Goal: Task Accomplishment & Management: Manage account settings

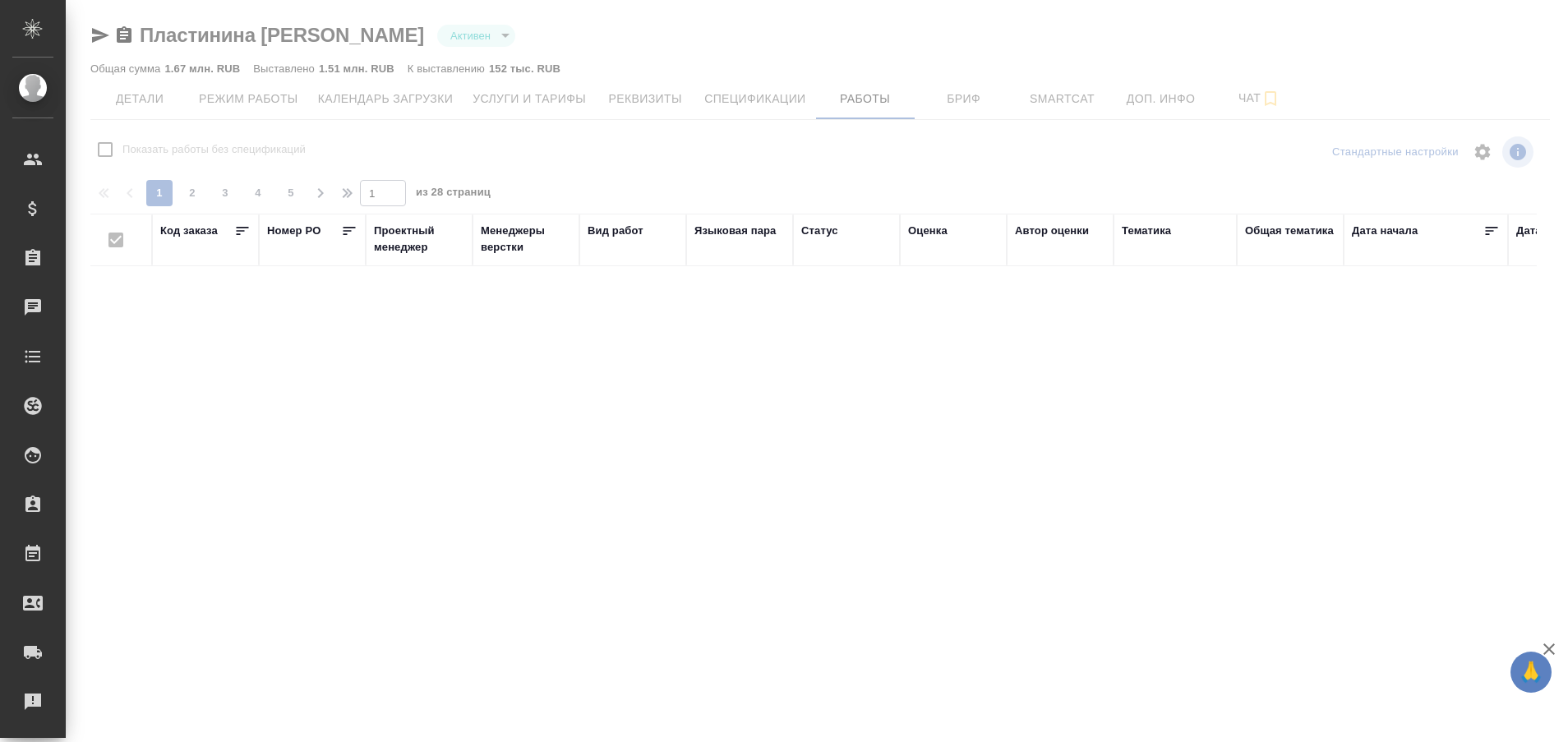
checkbox input "false"
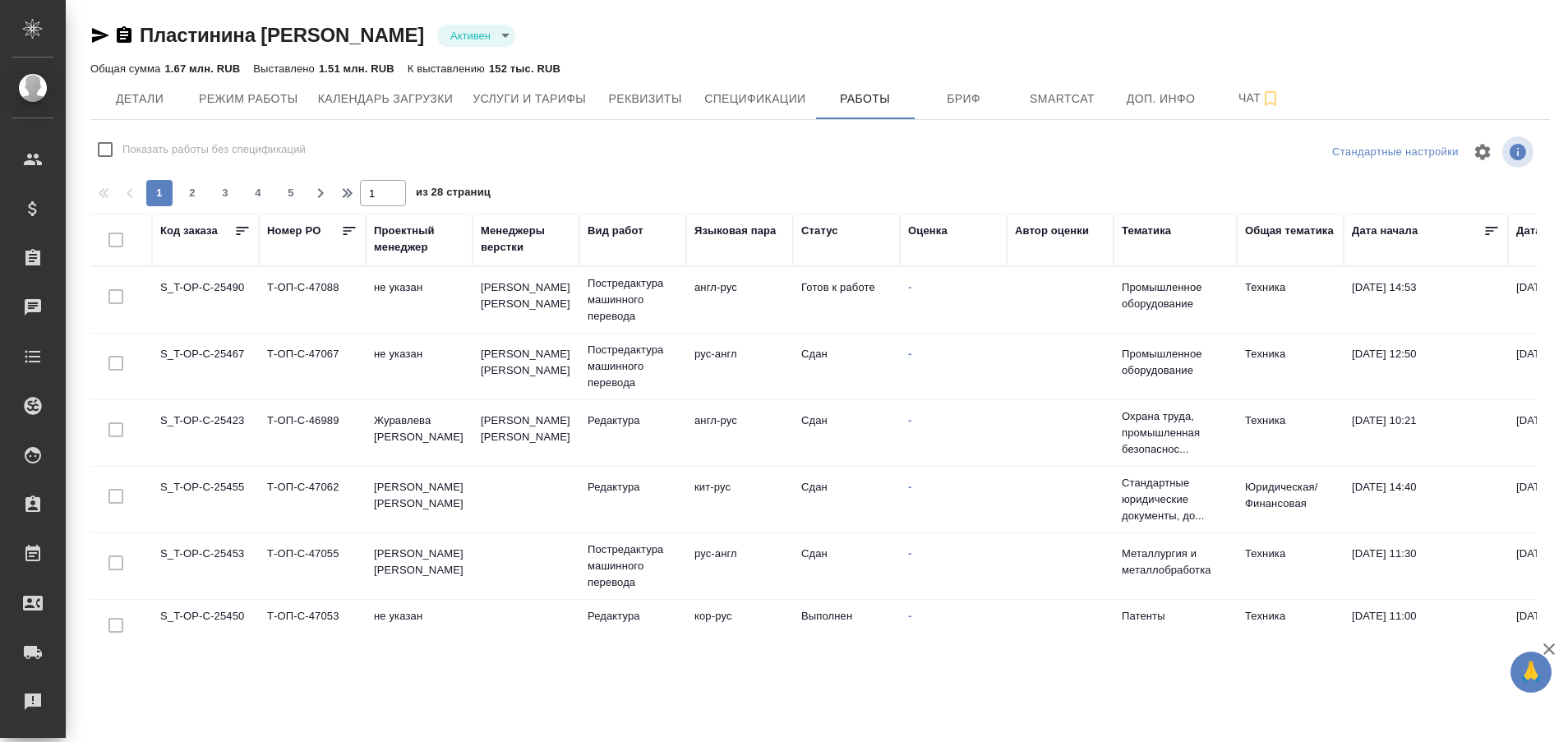
click at [218, 296] on td "S_T-OP-C-25490" at bounding box center [205, 300] width 107 height 57
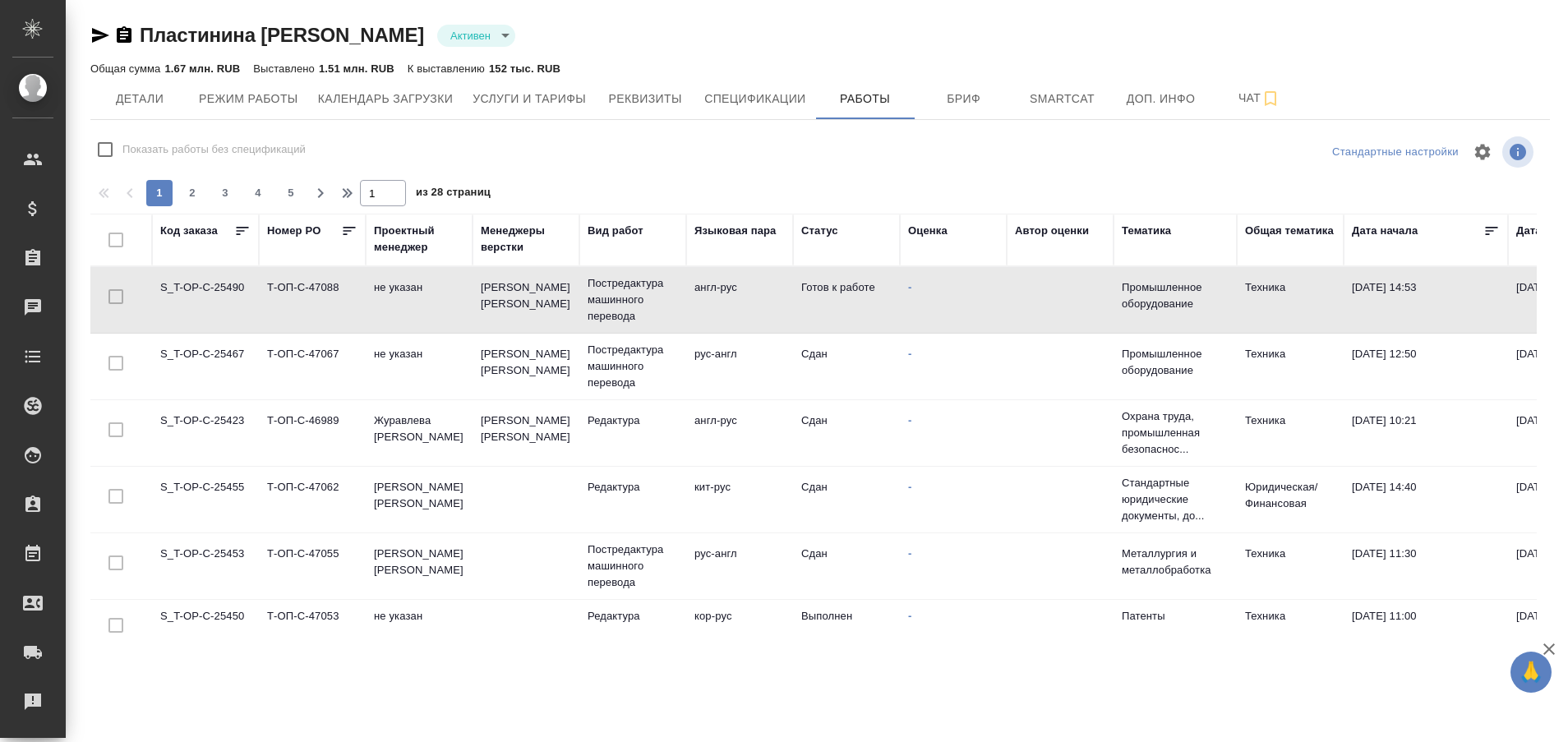
click at [218, 296] on td "S_T-OP-C-25490" at bounding box center [205, 300] width 107 height 57
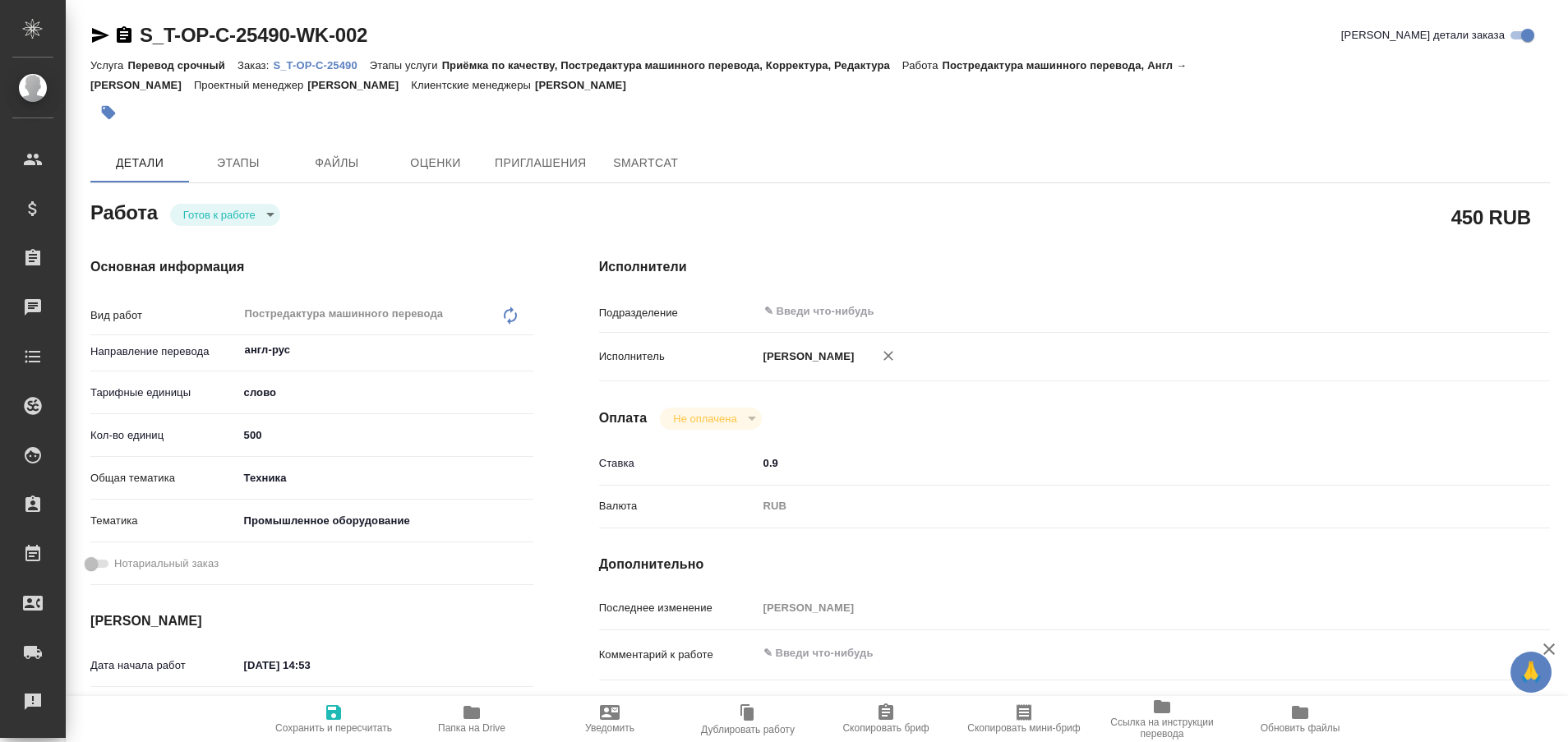
type textarea "x"
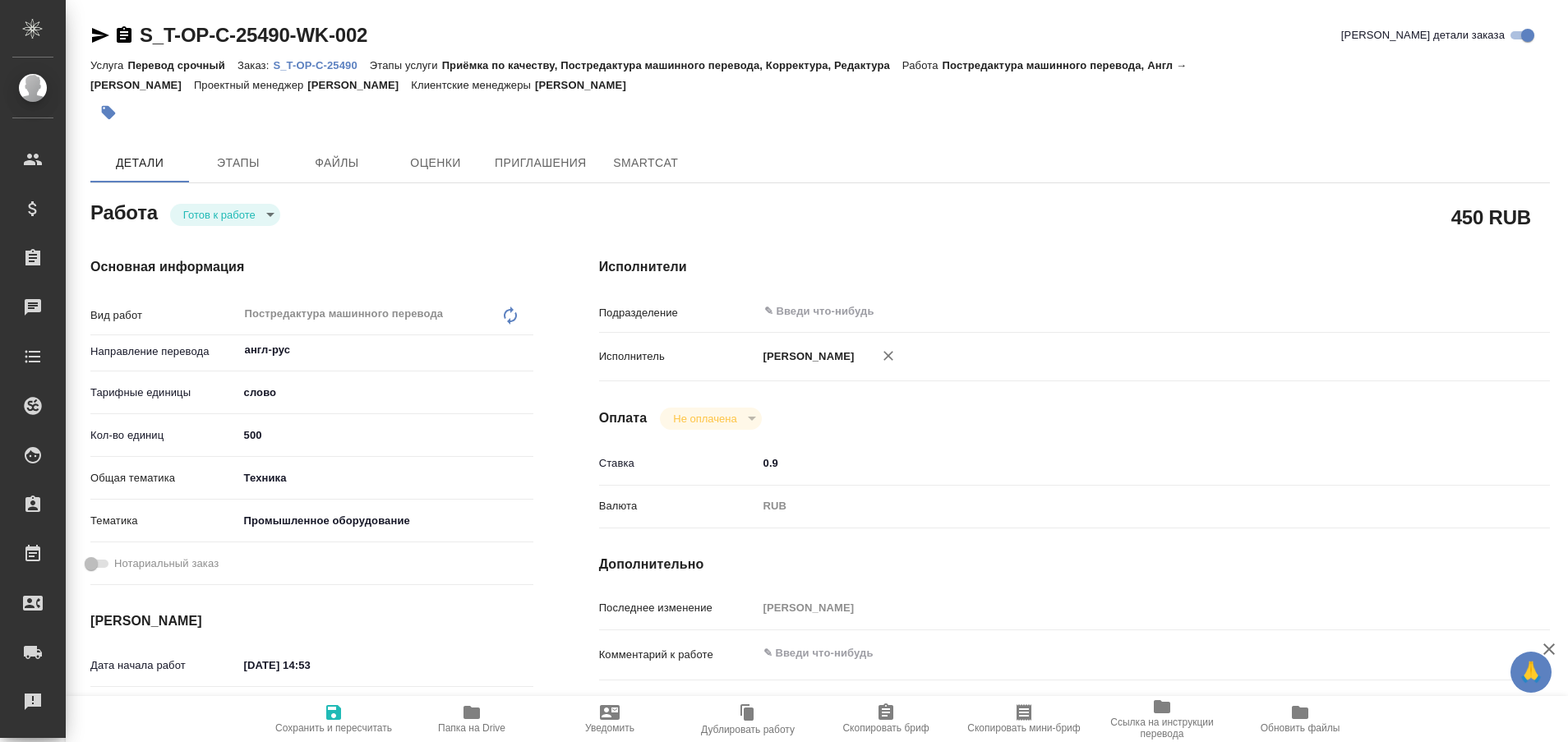
type textarea "x"
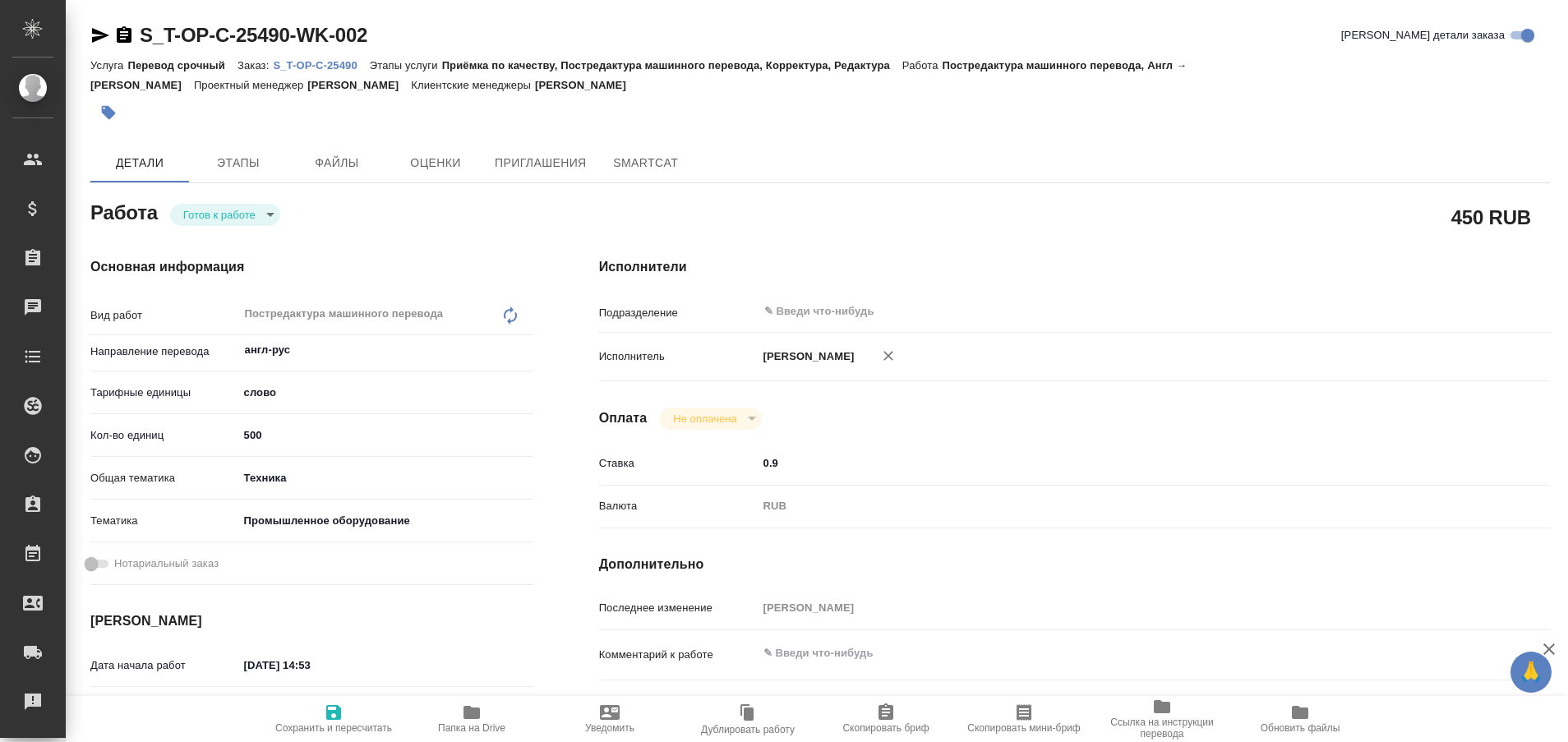
type textarea "x"
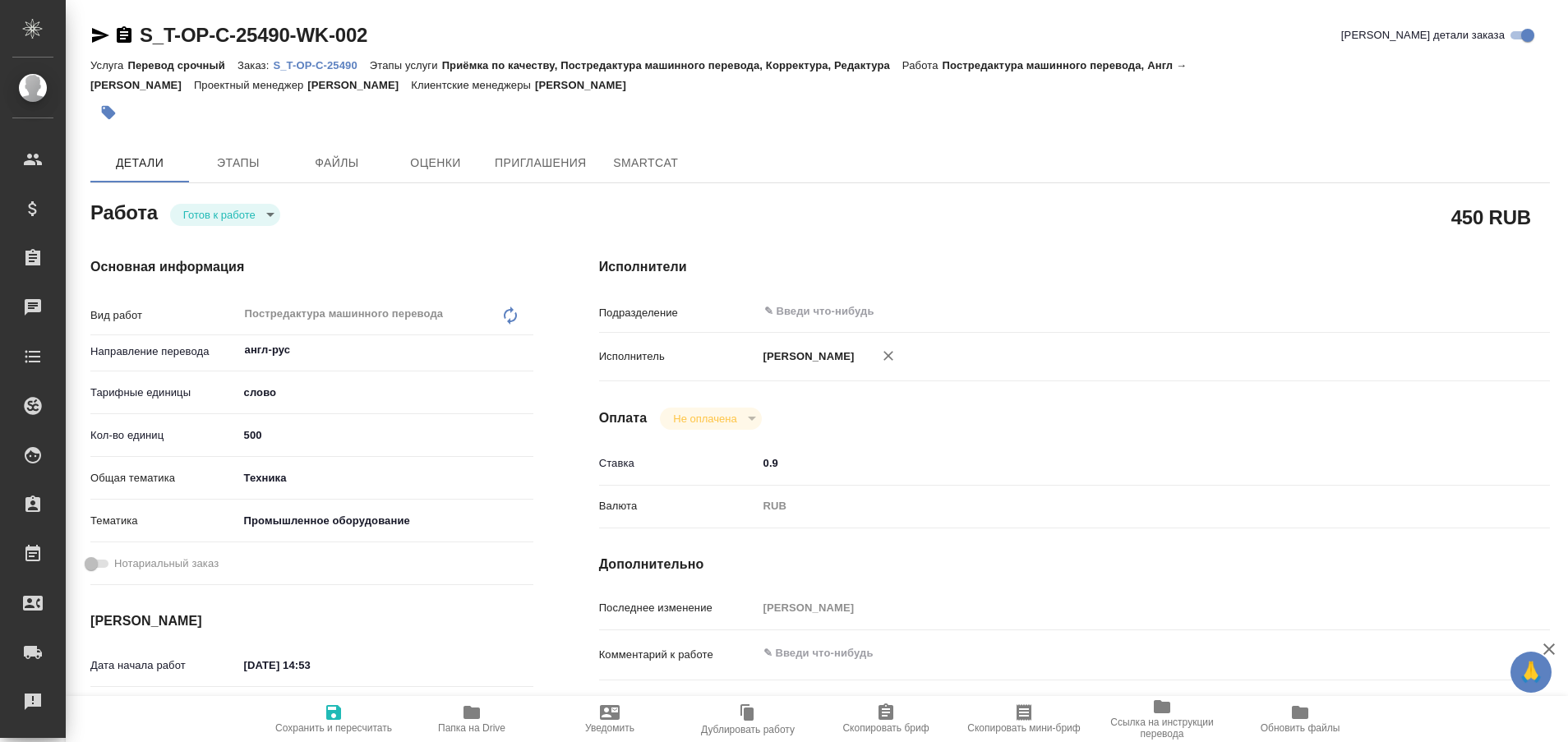
type textarea "x"
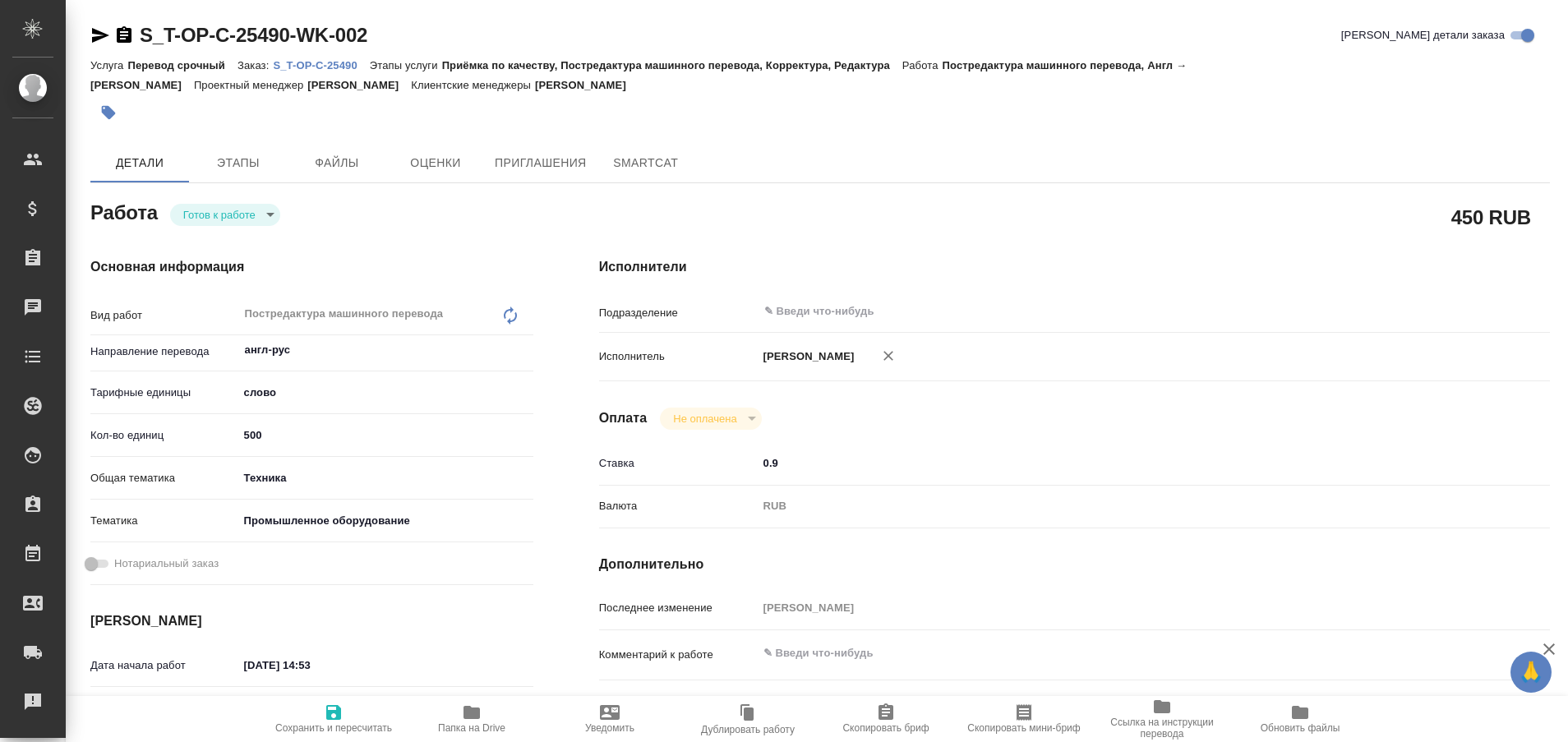
click at [341, 68] on p "S_T-OP-C-25490" at bounding box center [320, 64] width 96 height 12
type textarea "x"
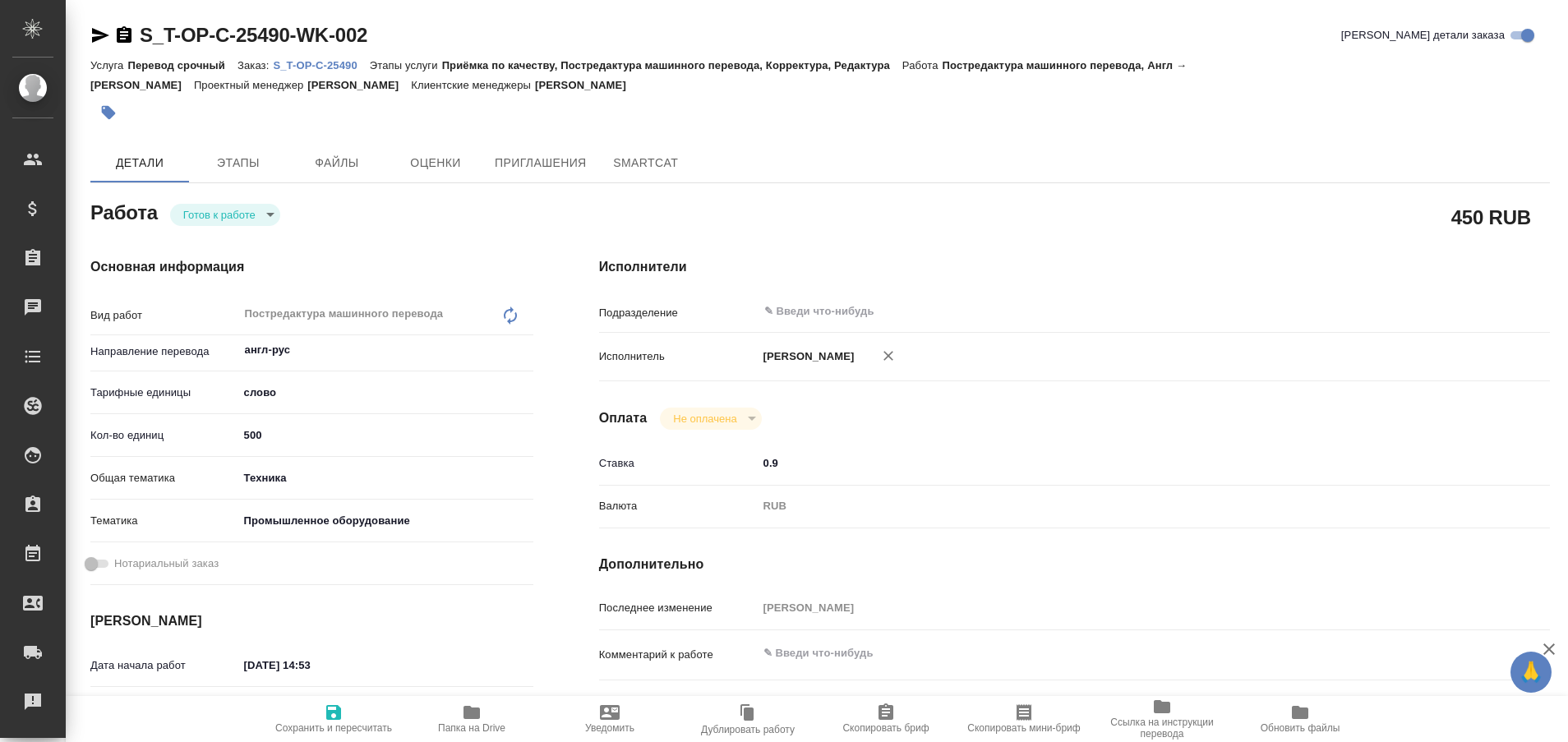
type textarea "x"
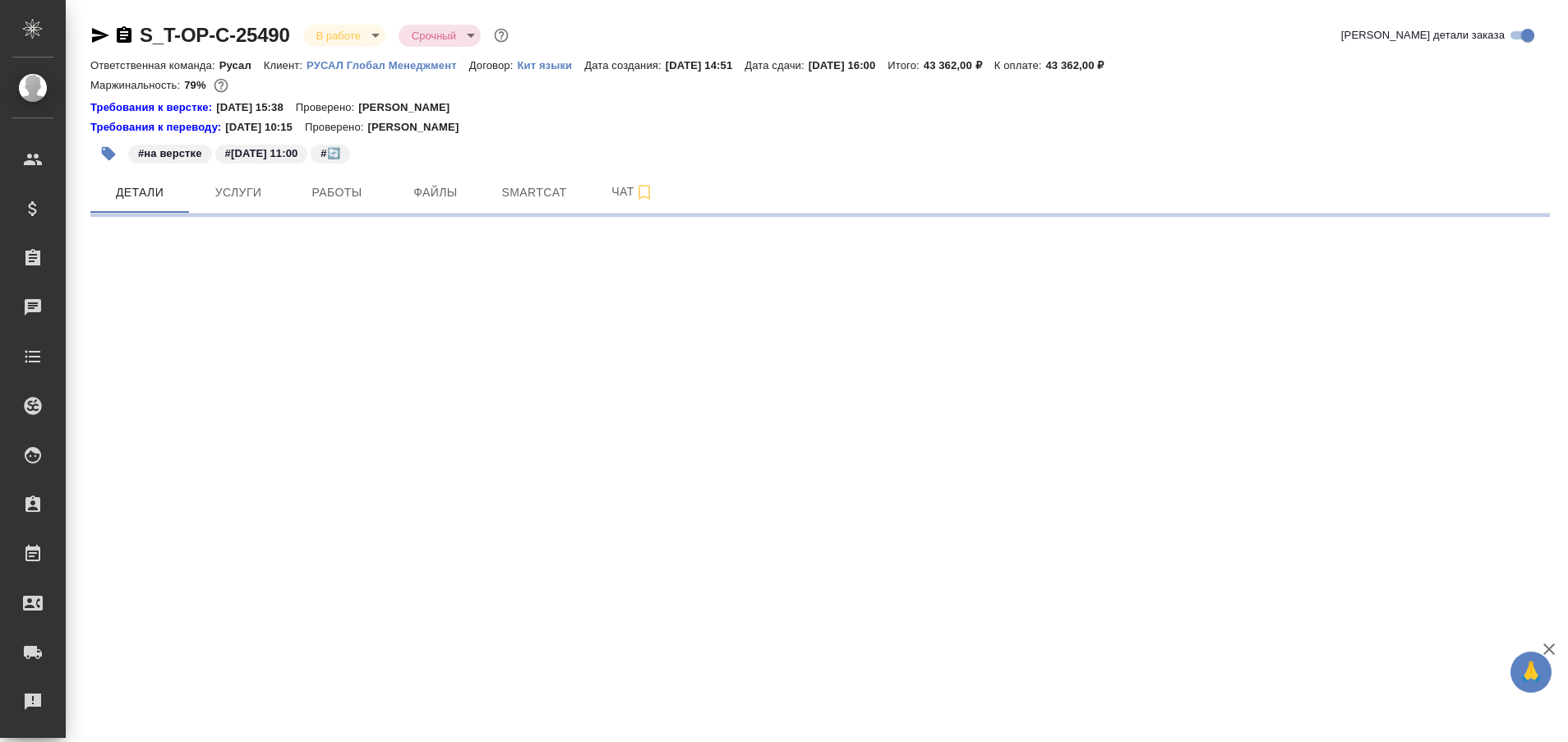
select select "RU"
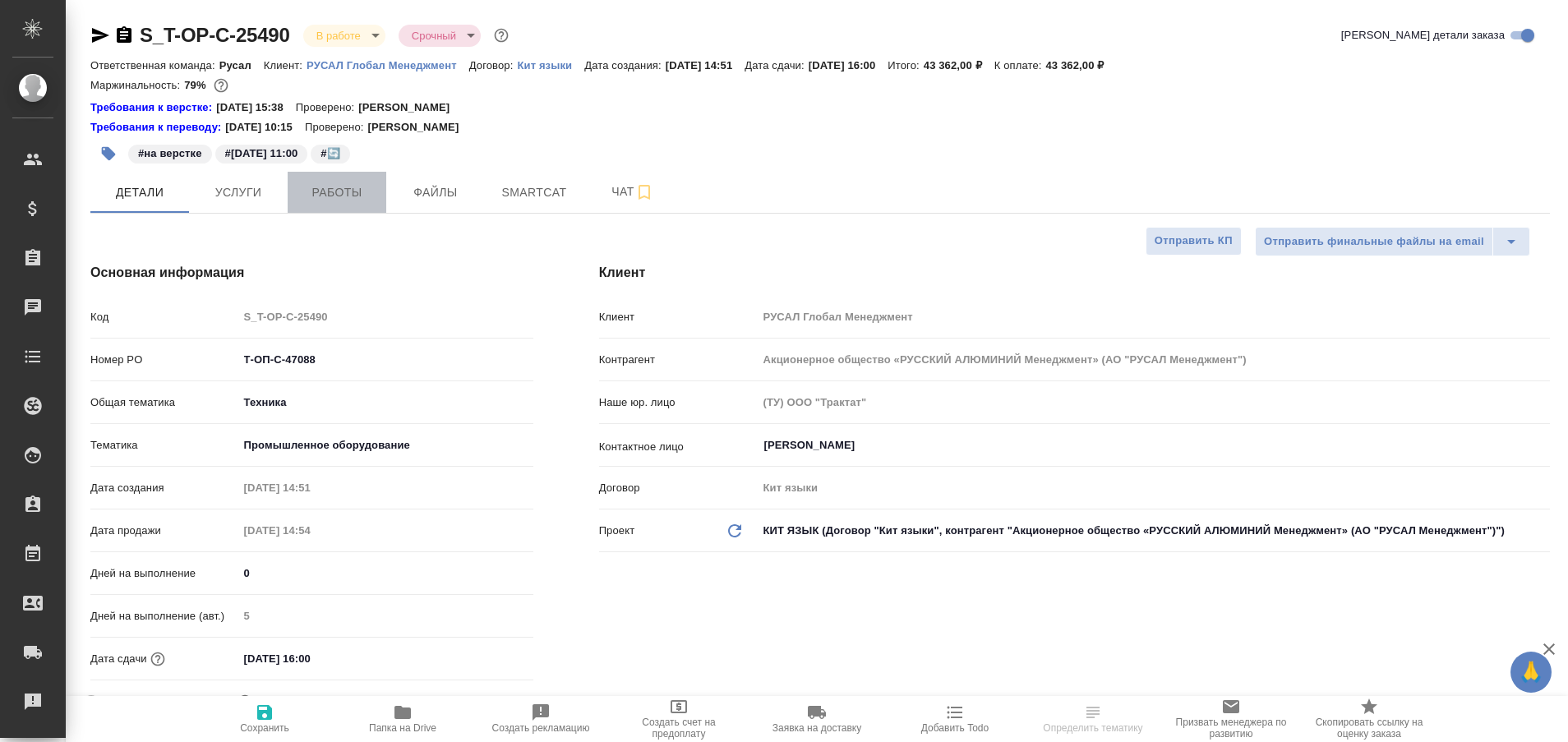
click at [325, 211] on button "Работы" at bounding box center [336, 192] width 99 height 41
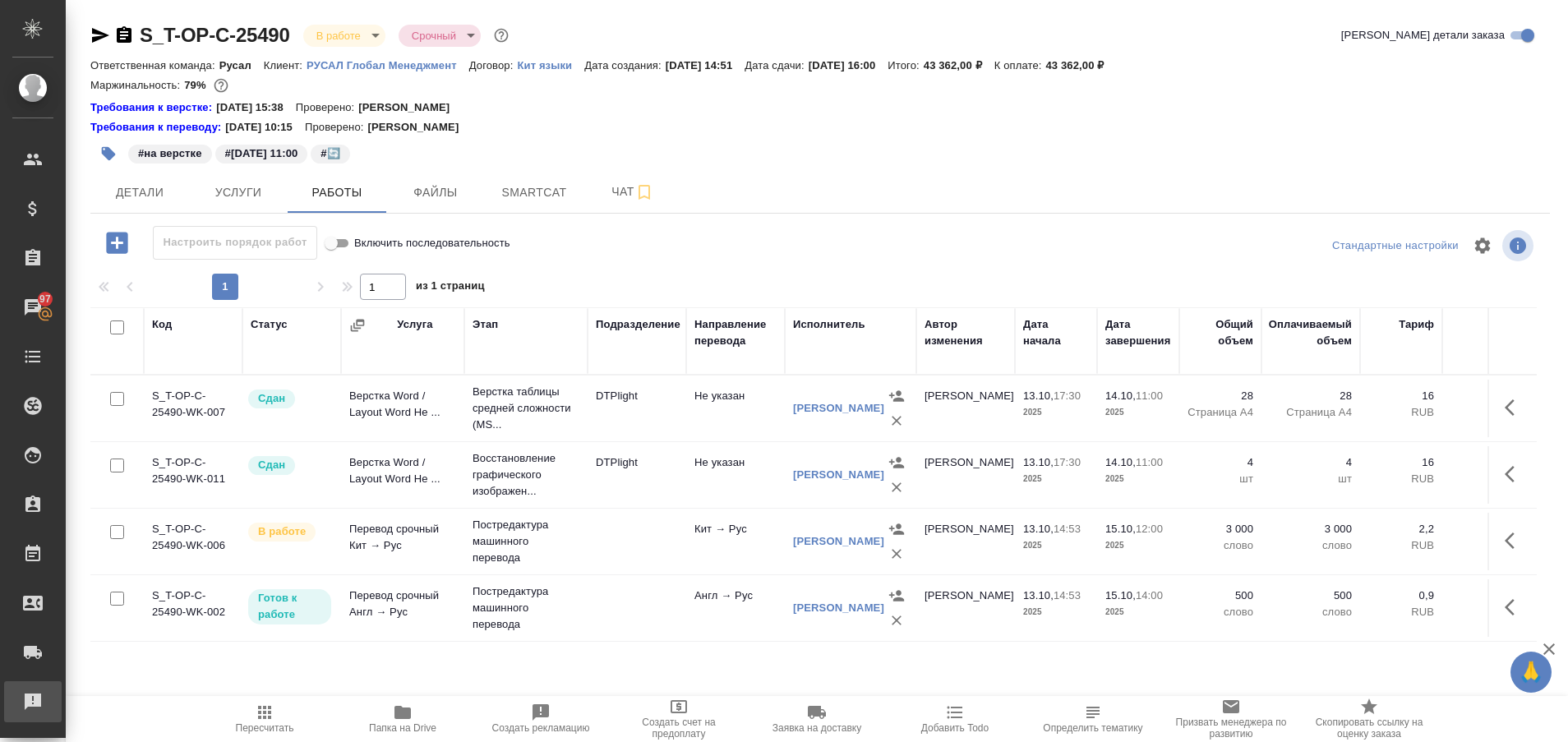
click at [33, 695] on div "Рекламации" at bounding box center [12, 701] width 41 height 25
